Goal: Find specific page/section: Find specific page/section

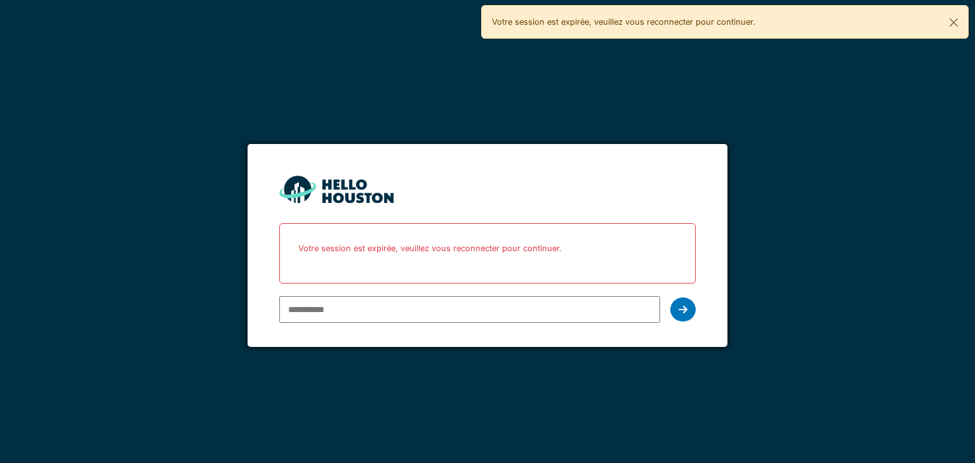
click at [353, 314] on input "email" at bounding box center [469, 309] width 380 height 27
type input "**********"
click at [686, 305] on icon at bounding box center [682, 310] width 9 height 10
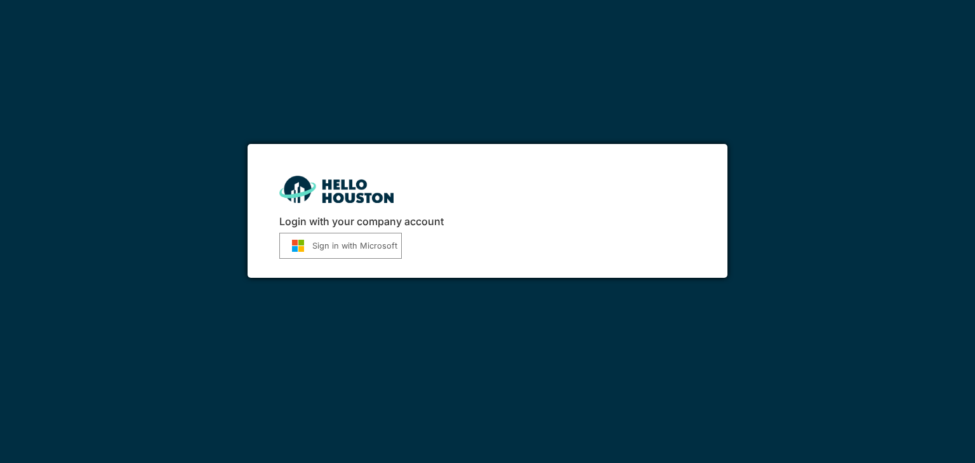
click at [307, 240] on img "submit" at bounding box center [298, 245] width 29 height 13
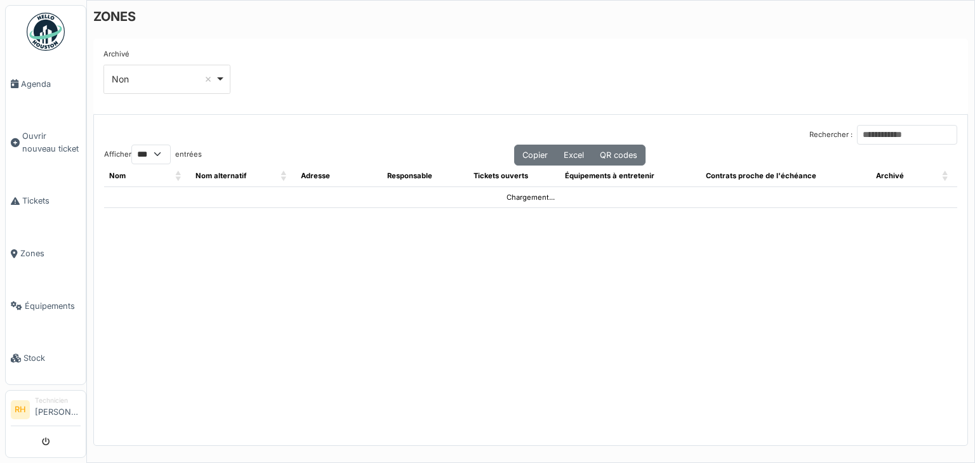
select select "***"
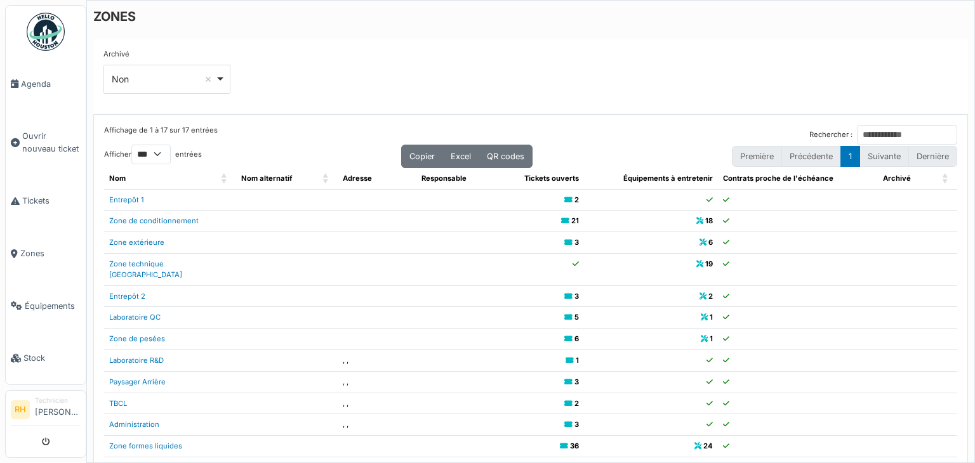
scroll to position [25, 0]
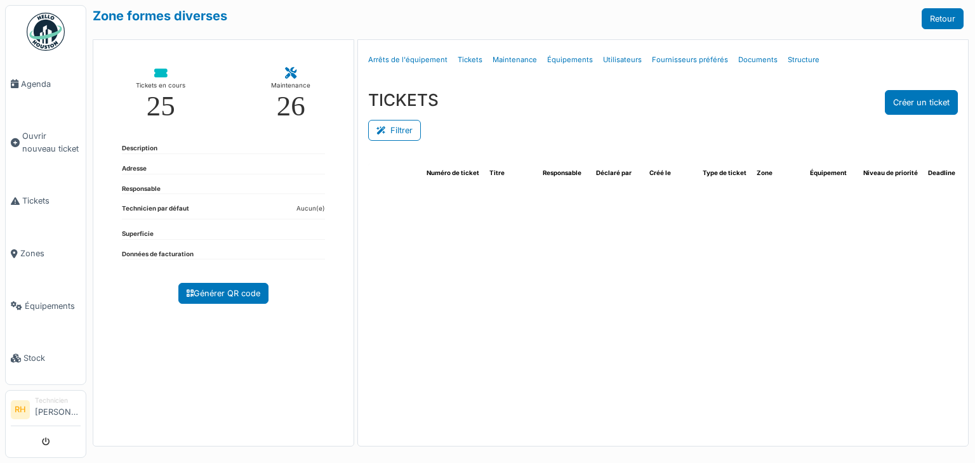
select select "***"
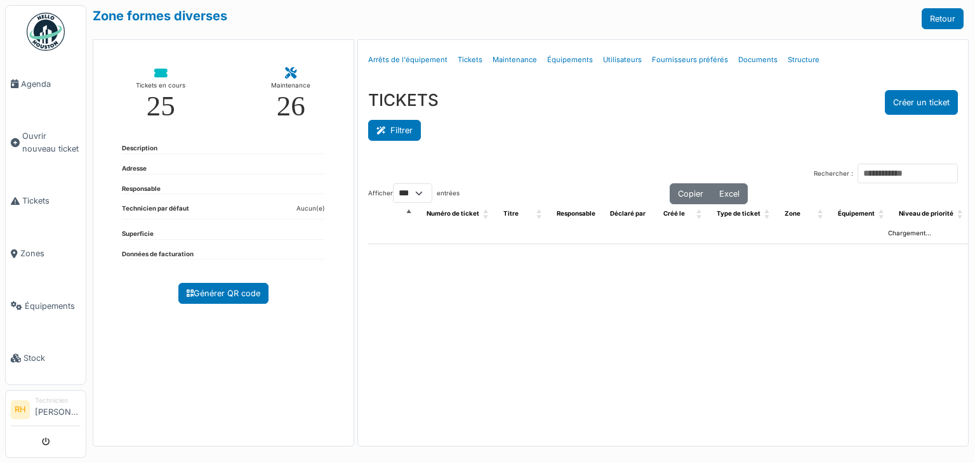
click at [386, 121] on button "Filtrer" at bounding box center [394, 130] width 53 height 21
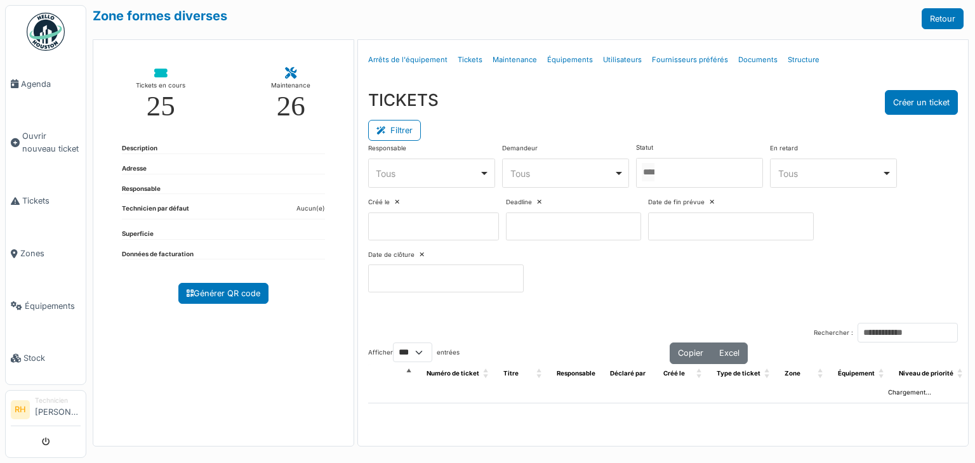
click at [698, 172] on div at bounding box center [699, 173] width 127 height 30
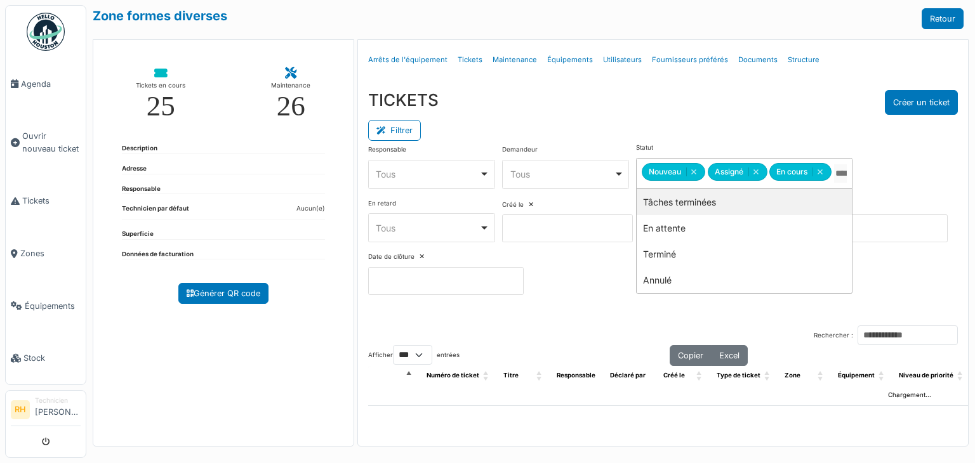
click at [664, 117] on div "Filtrer" at bounding box center [663, 129] width 590 height 29
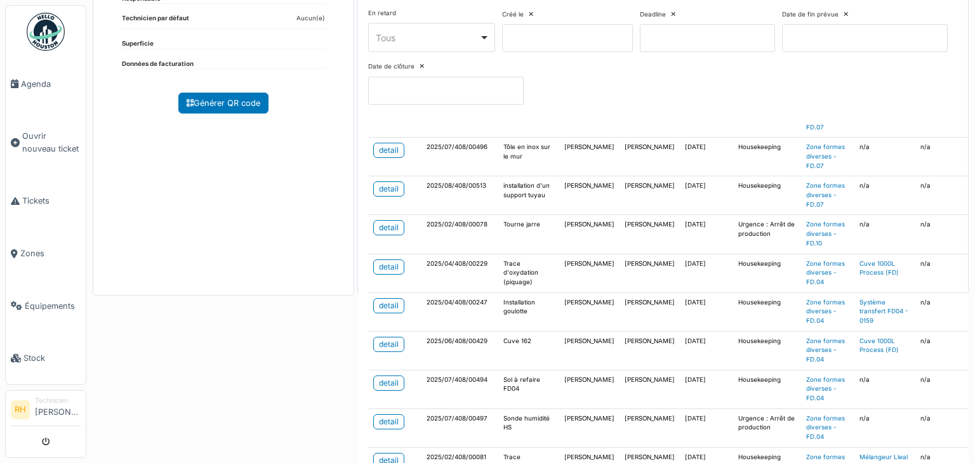
scroll to position [127, 0]
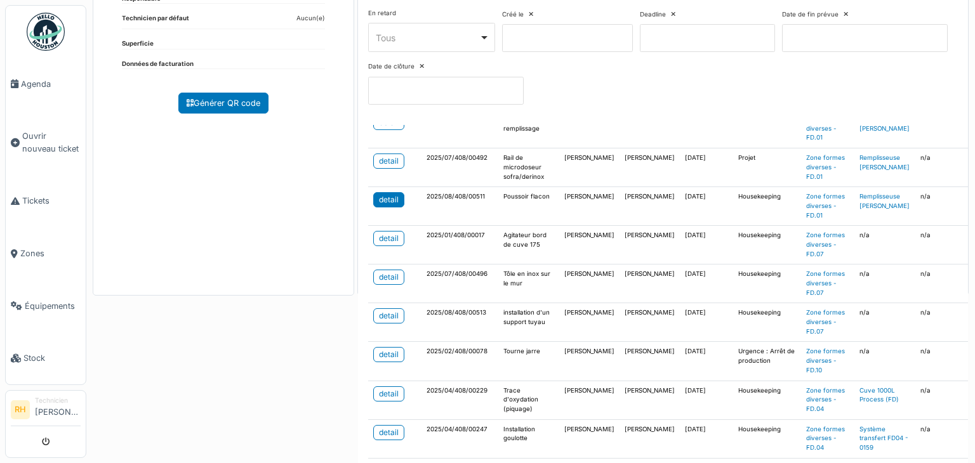
click at [391, 198] on div "detail" at bounding box center [389, 199] width 20 height 11
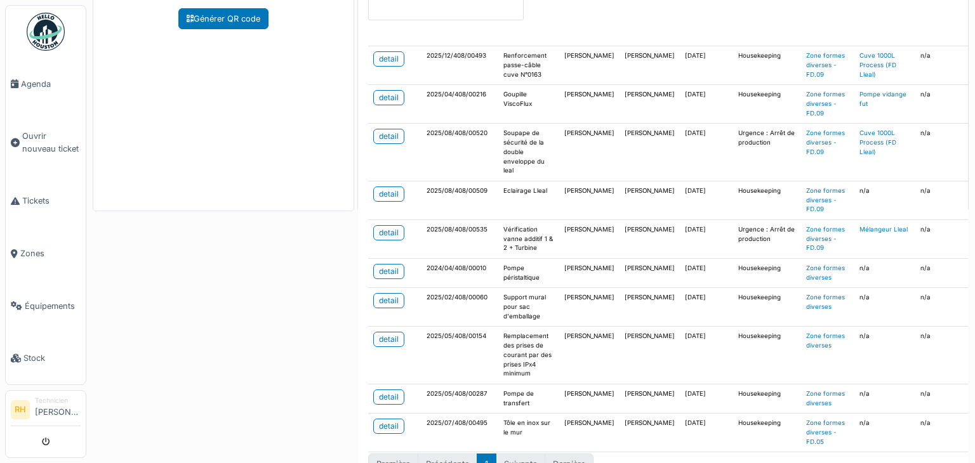
scroll to position [296, 0]
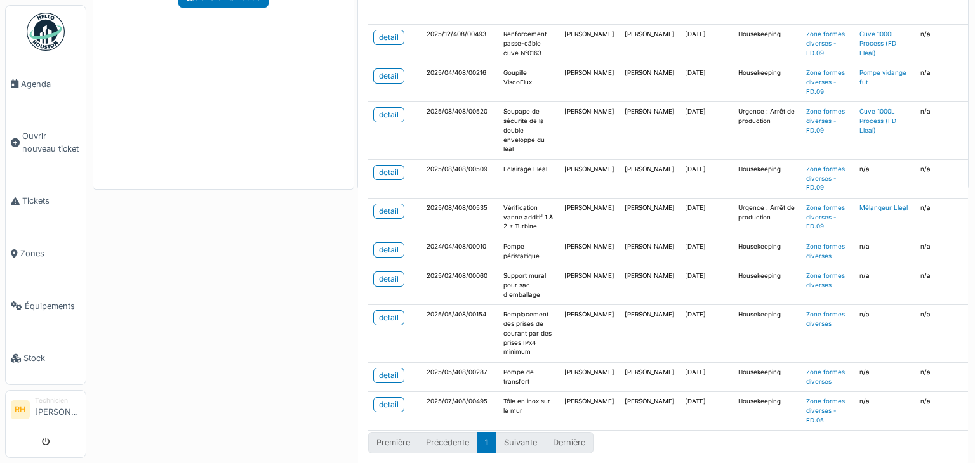
click at [221, 303] on div "Zone formes diverses Retour Tickets en cours 25 Maintenance 26 Description Adre…" at bounding box center [530, 231] width 888 height 463
click at [385, 244] on div "detail" at bounding box center [389, 249] width 20 height 11
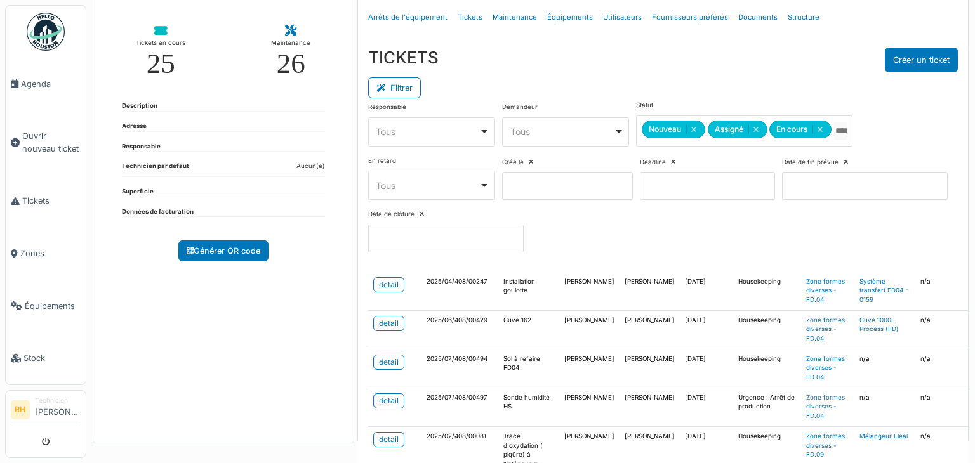
scroll to position [444, 0]
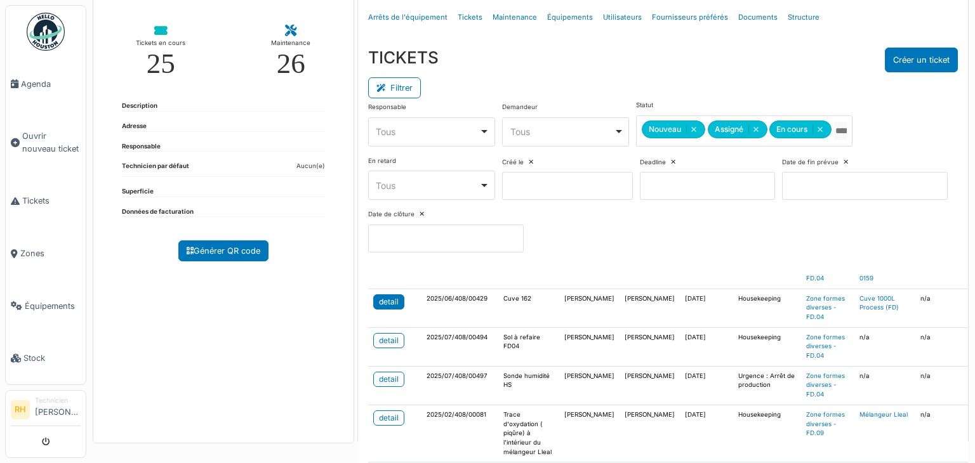
click at [381, 301] on div "detail" at bounding box center [389, 301] width 20 height 11
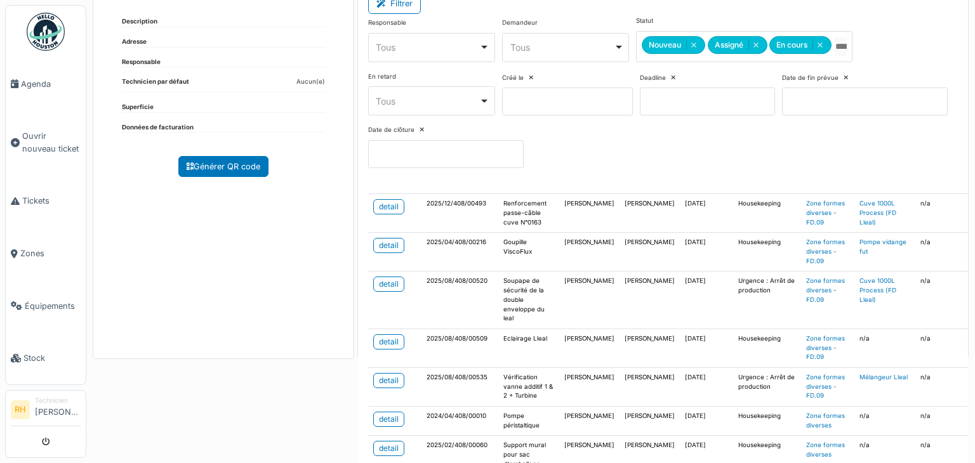
scroll to position [296, 0]
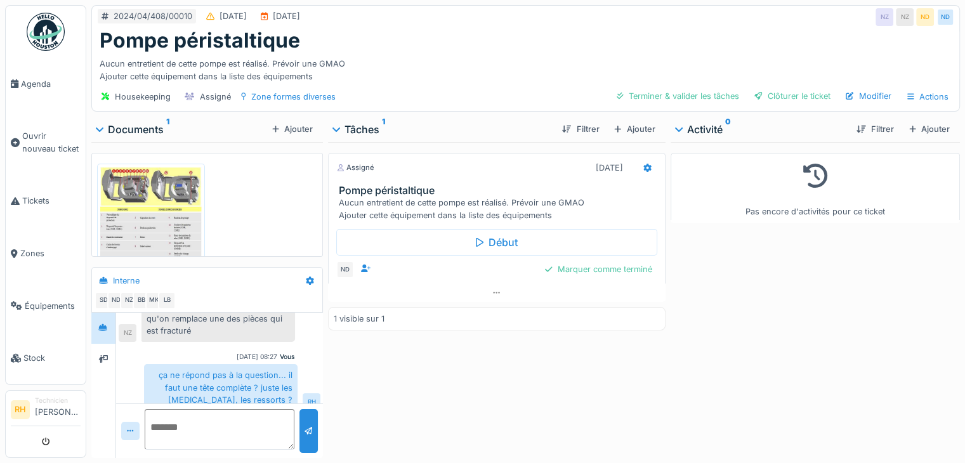
scroll to position [10, 0]
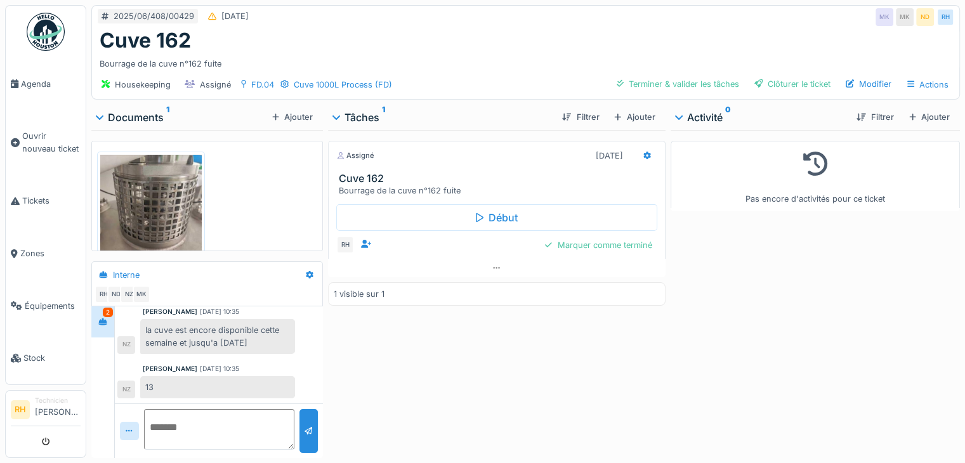
scroll to position [10, 0]
